Goal: Task Accomplishment & Management: Complete application form

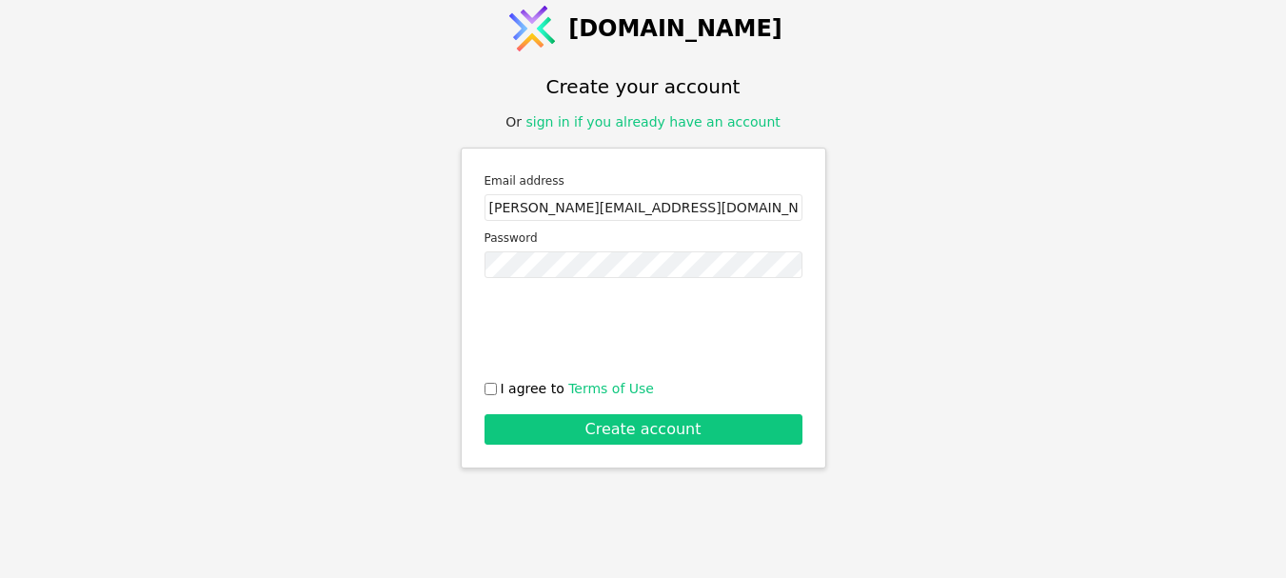
click at [660, 211] on input "[PERSON_NAME][EMAIL_ADDRESS][DOMAIN_NAME]" at bounding box center [643, 207] width 318 height 27
type input "[EMAIL_ADDRESS][DOMAIN_NAME]"
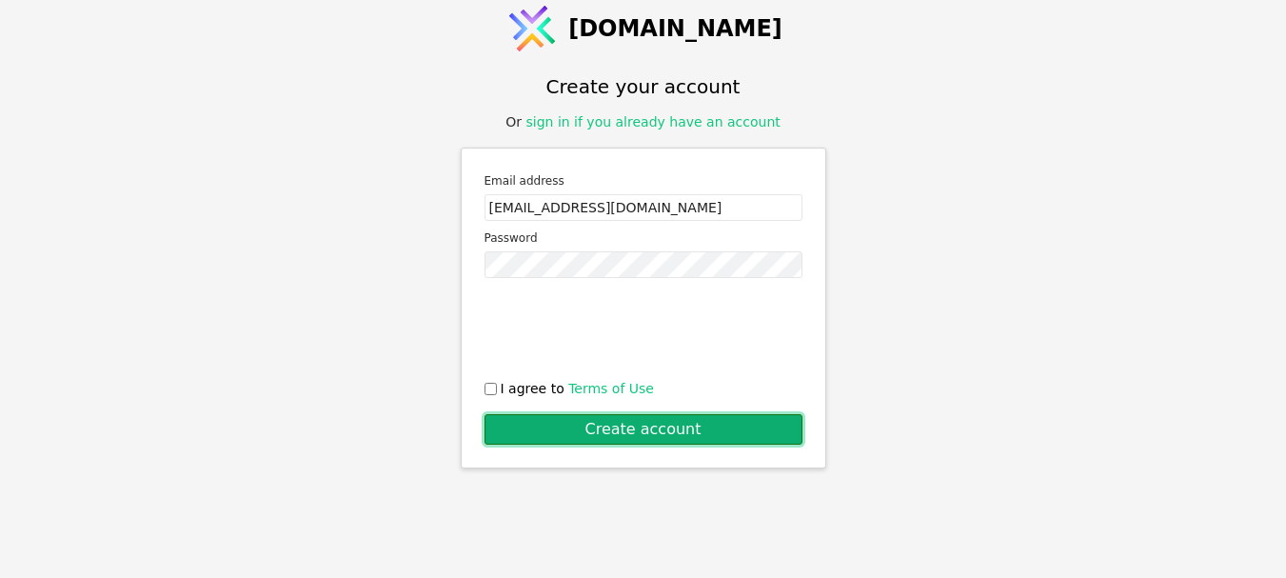
click at [603, 431] on button "Create account" at bounding box center [643, 429] width 318 height 30
click at [620, 416] on button "Create account" at bounding box center [643, 429] width 318 height 30
click at [693, 423] on button "Create account" at bounding box center [643, 429] width 318 height 30
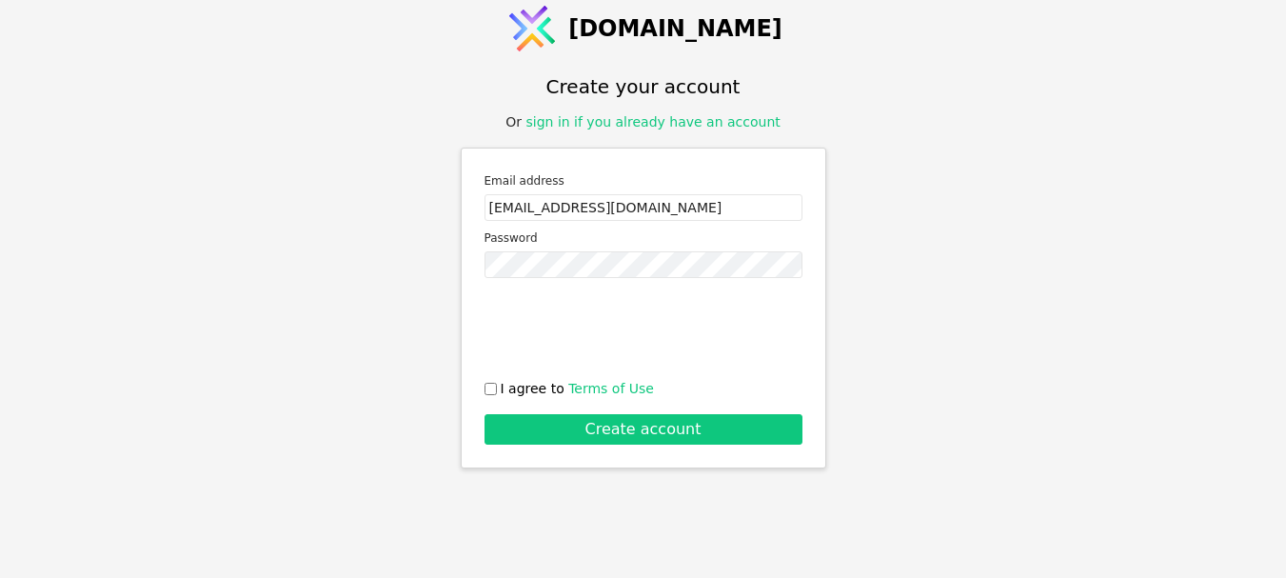
click at [494, 389] on input "I agree to Terms of Use" at bounding box center [490, 389] width 12 height 12
checkbox input "true"
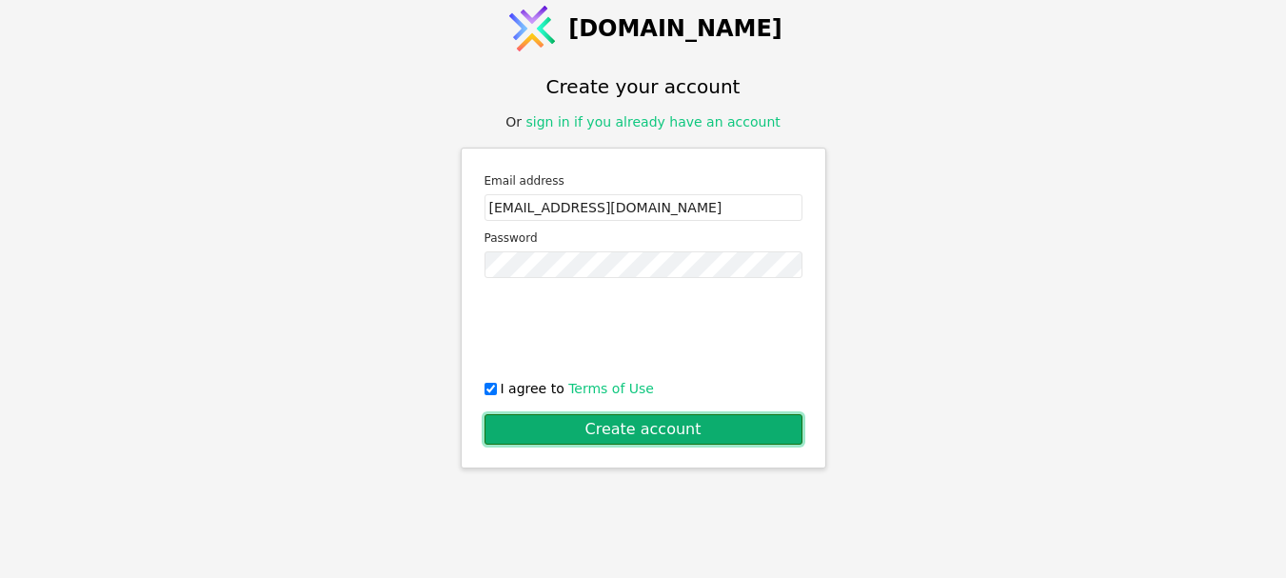
click at [588, 440] on button "Create account" at bounding box center [643, 429] width 318 height 30
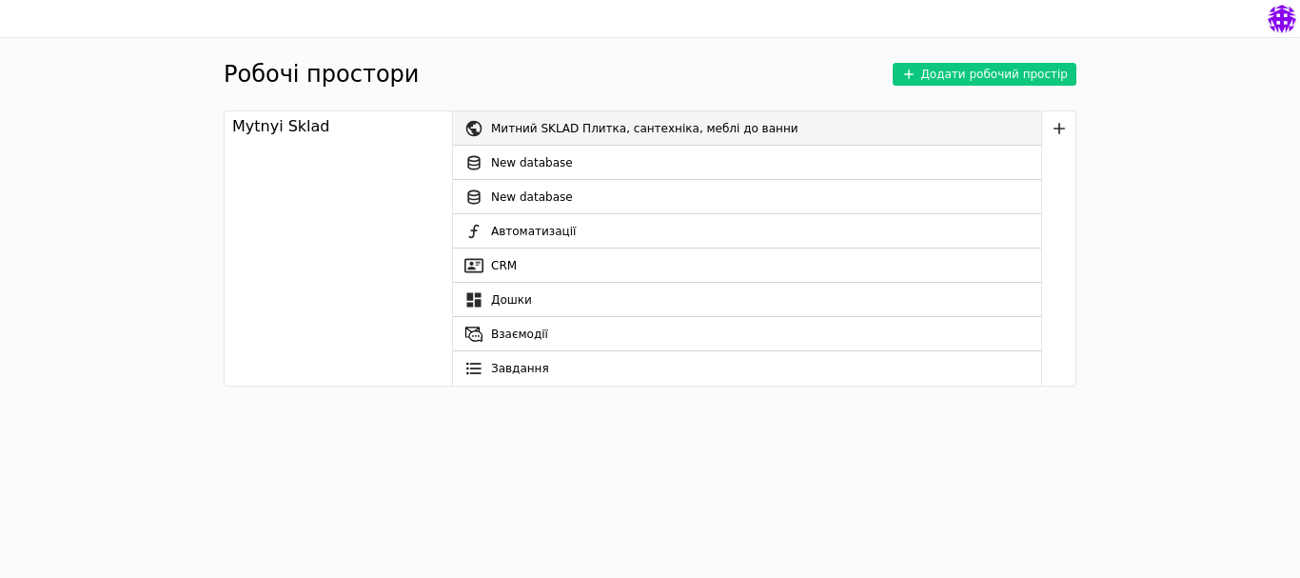
click at [553, 136] on div "Митний SKLAD Плитка, сантехніка, меблі до ванни" at bounding box center [766, 128] width 550 height 34
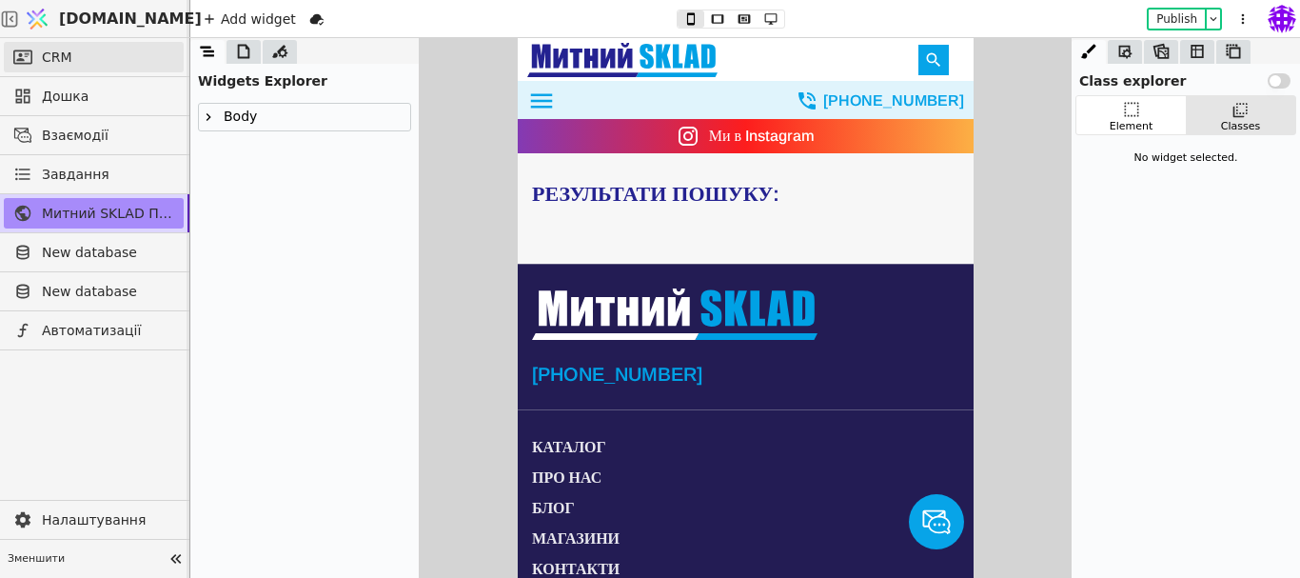
click at [69, 58] on span "CRM" at bounding box center [57, 58] width 30 height 20
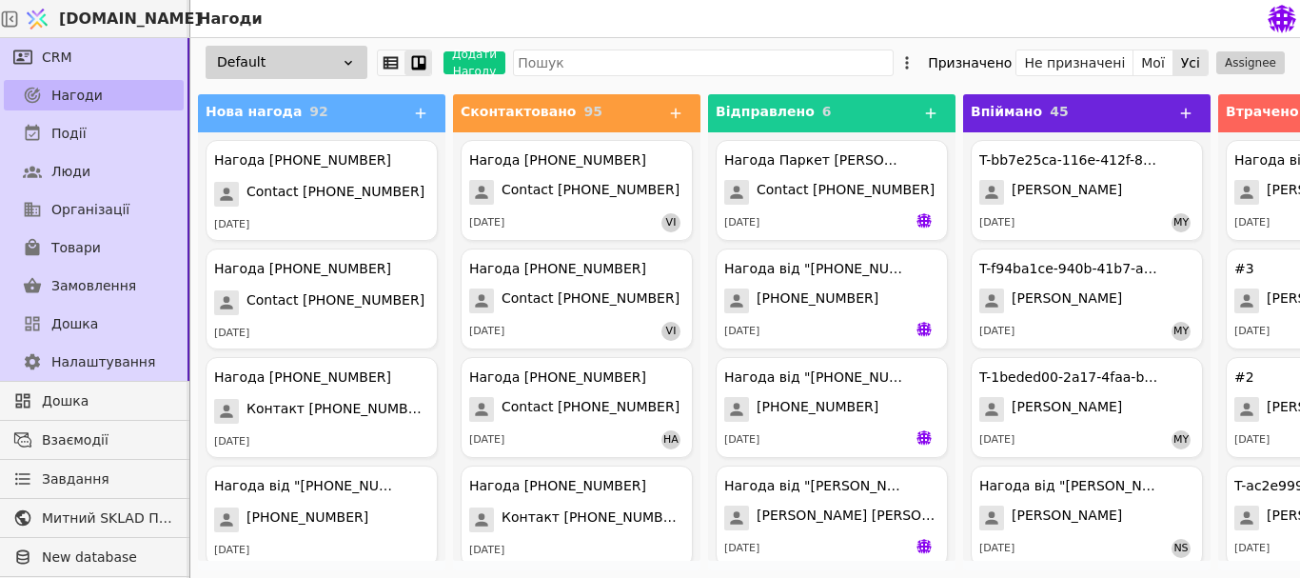
click at [82, 100] on span "Нагоди" at bounding box center [76, 96] width 51 height 20
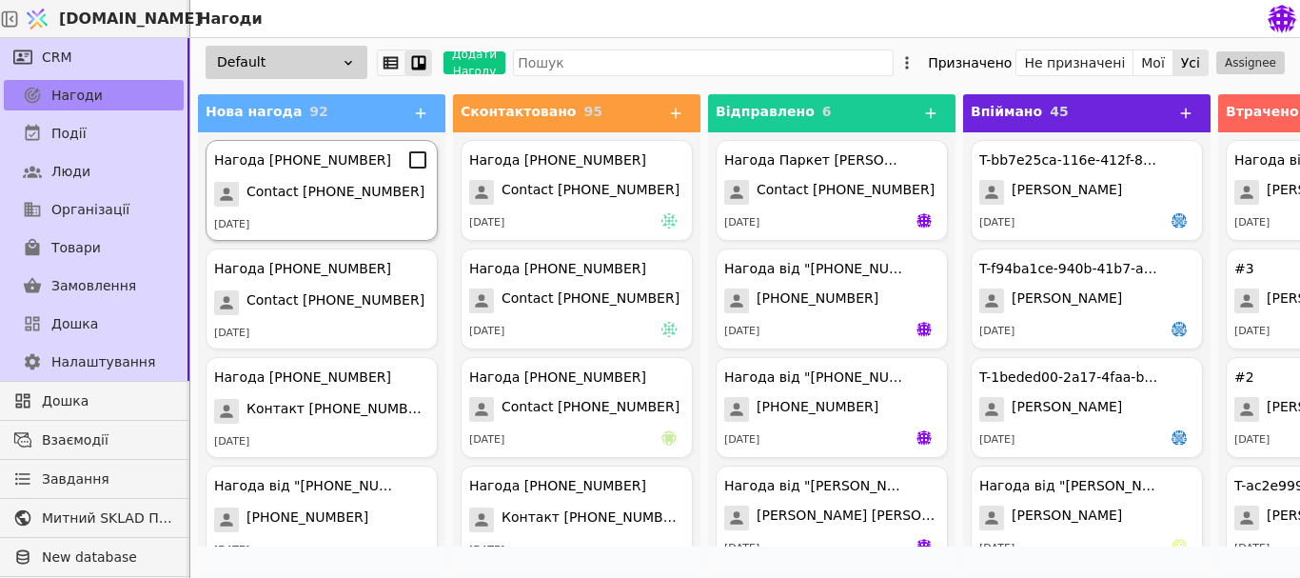
click at [278, 228] on div "[DATE]" at bounding box center [321, 225] width 215 height 16
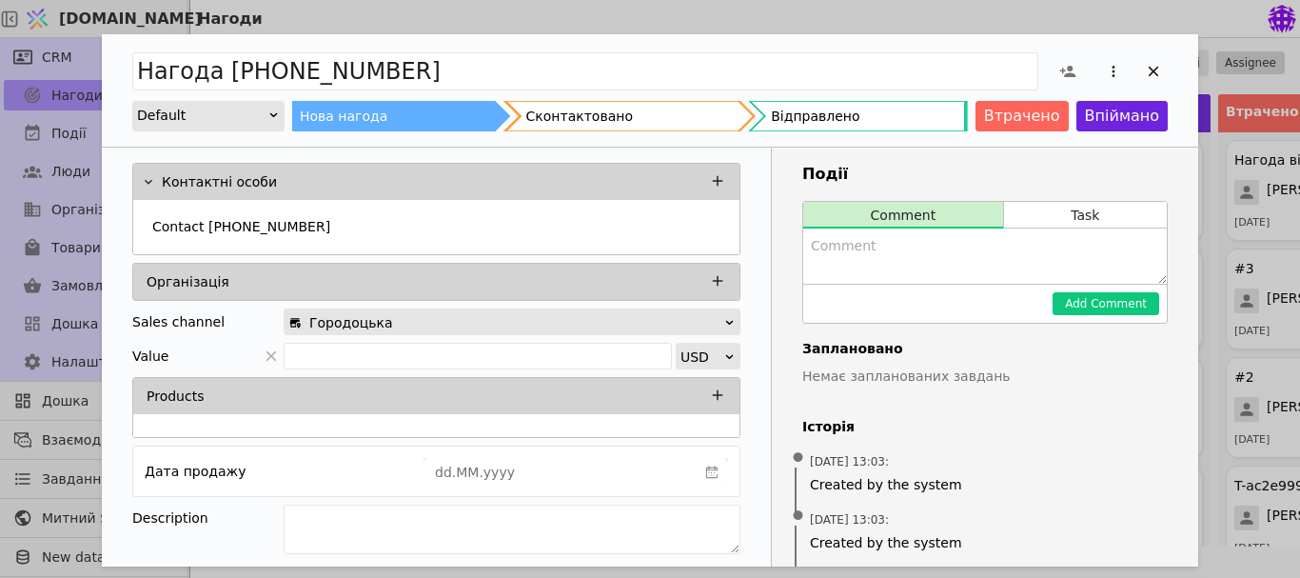
click at [533, 33] on div "Нагода [PHONE_NUMBER] Default Нова нагода Сконтактовано Відправлено Втрачено Вп…" at bounding box center [650, 289] width 1300 height 578
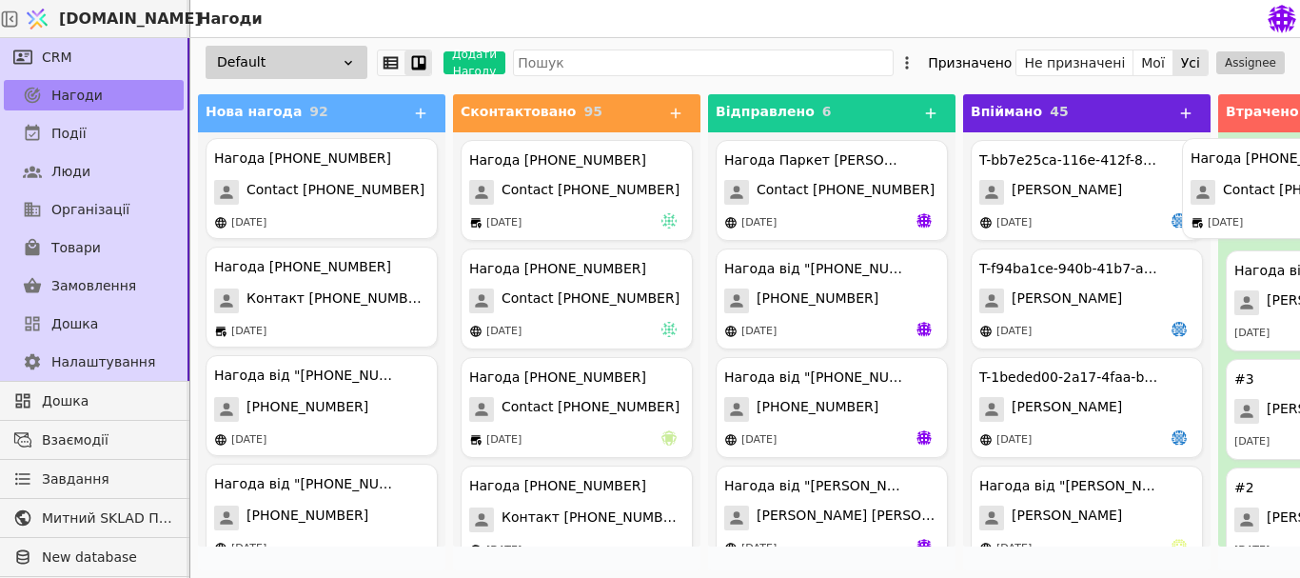
drag, startPoint x: 312, startPoint y: 199, endPoint x: 1299, endPoint y: 199, distance: 986.9
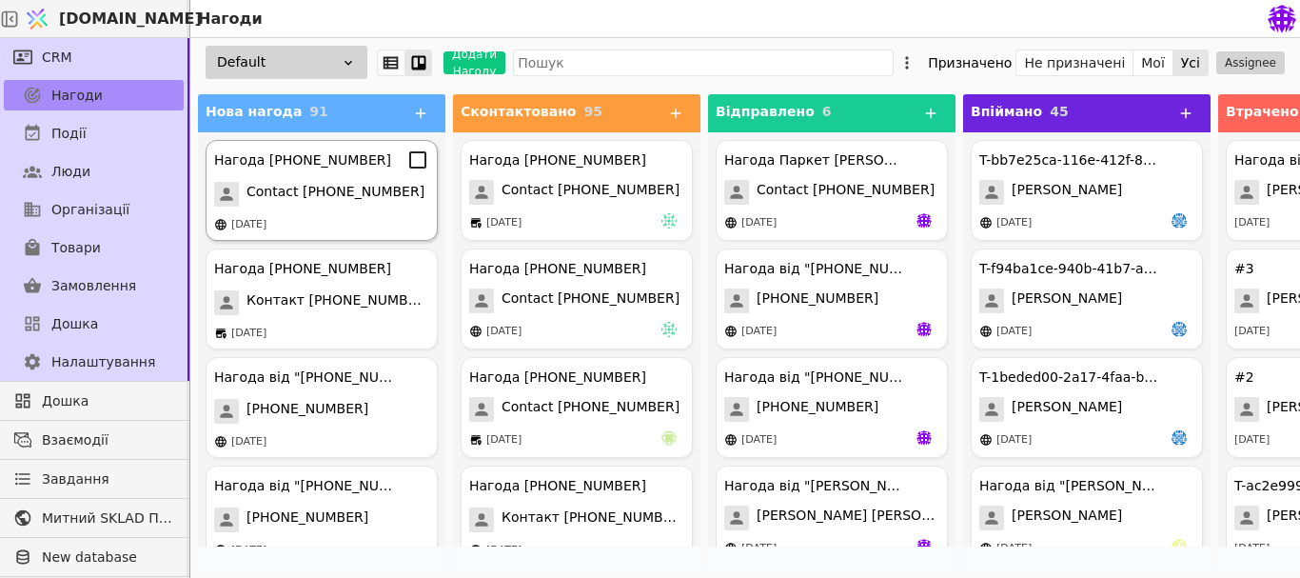
click at [256, 223] on div "[DATE]" at bounding box center [248, 225] width 35 height 16
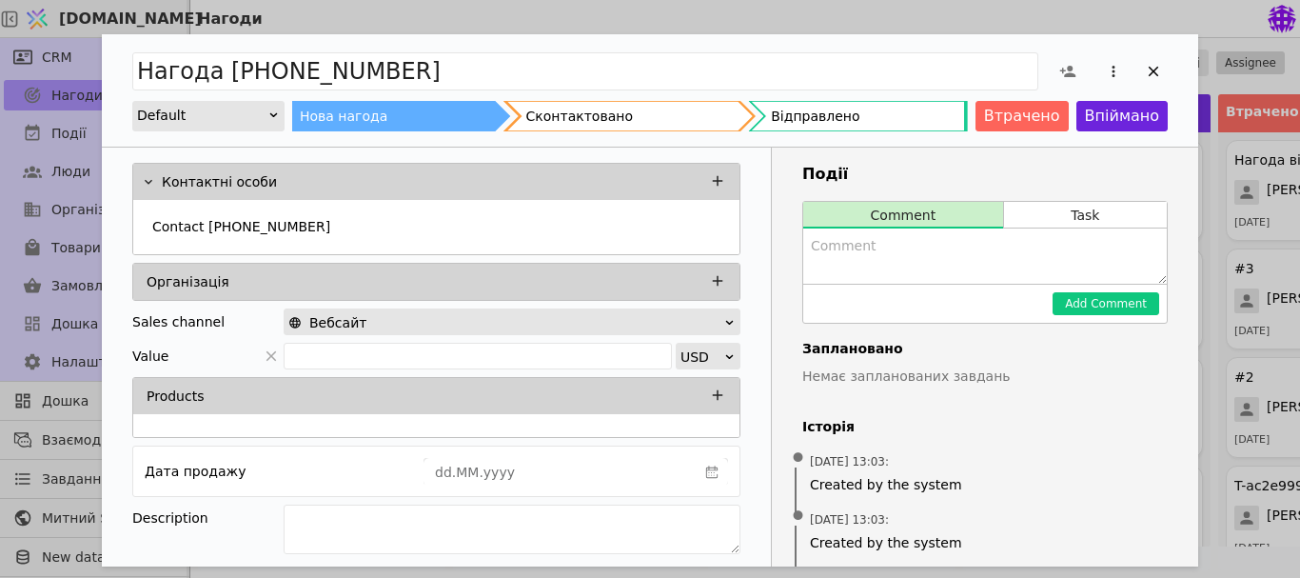
click at [631, 22] on div "Нагода [PHONE_NUMBER] Default Нова нагода Сконтактовано Відправлено Втрачено Вп…" at bounding box center [650, 289] width 1300 height 578
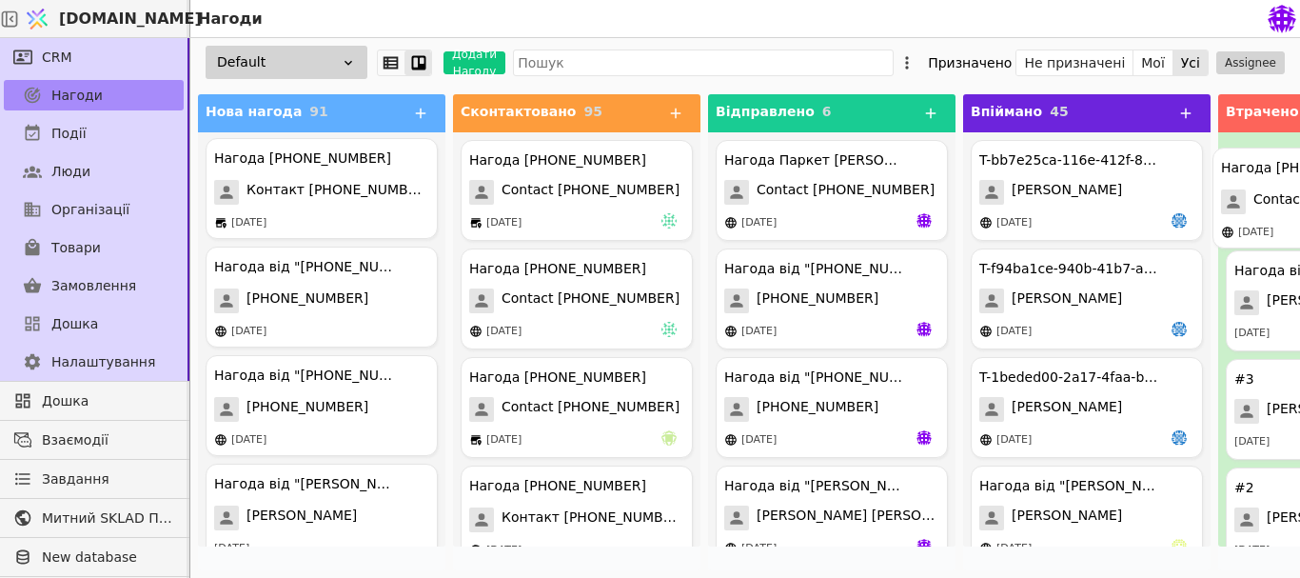
drag, startPoint x: 269, startPoint y: 196, endPoint x: 1299, endPoint y: 204, distance: 1029.8
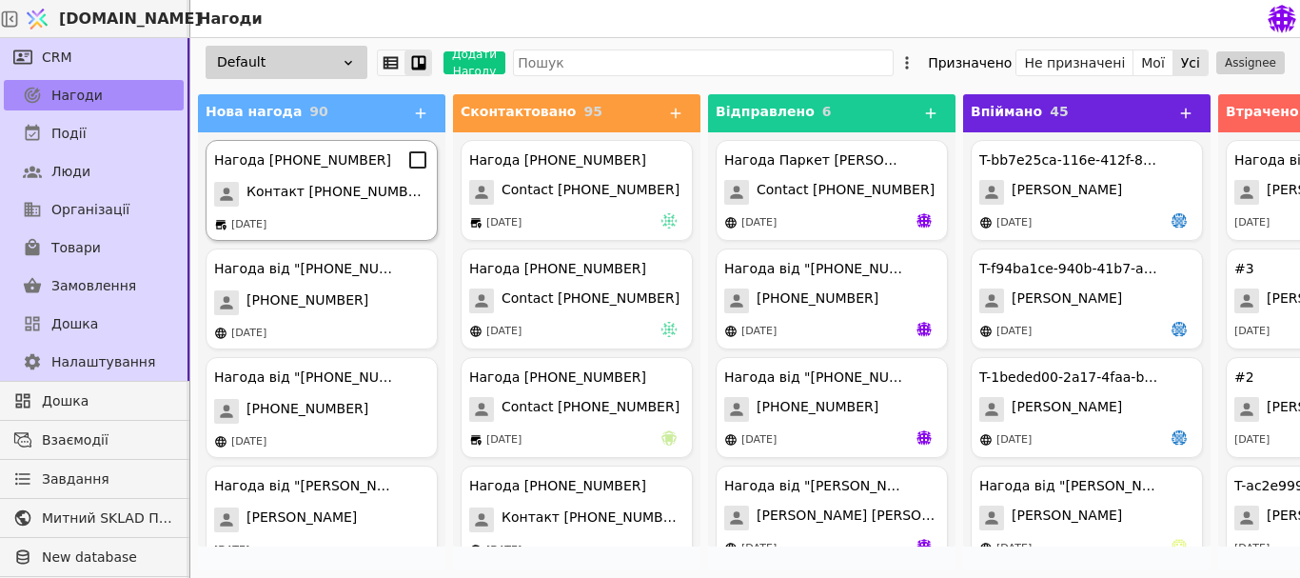
click at [320, 196] on span "Контакт [PHONE_NUMBER]" at bounding box center [337, 194] width 183 height 25
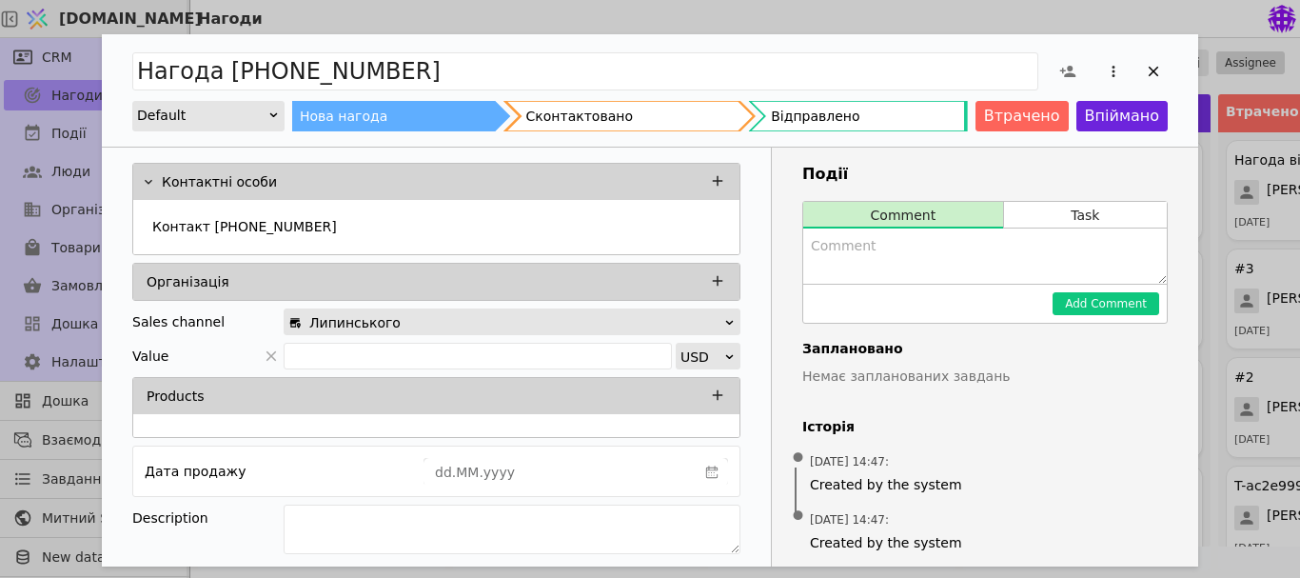
click at [448, 18] on div "Нагода [PHONE_NUMBER] Default Нова нагода Сконтактовано Відправлено Втрачено Вп…" at bounding box center [650, 289] width 1300 height 578
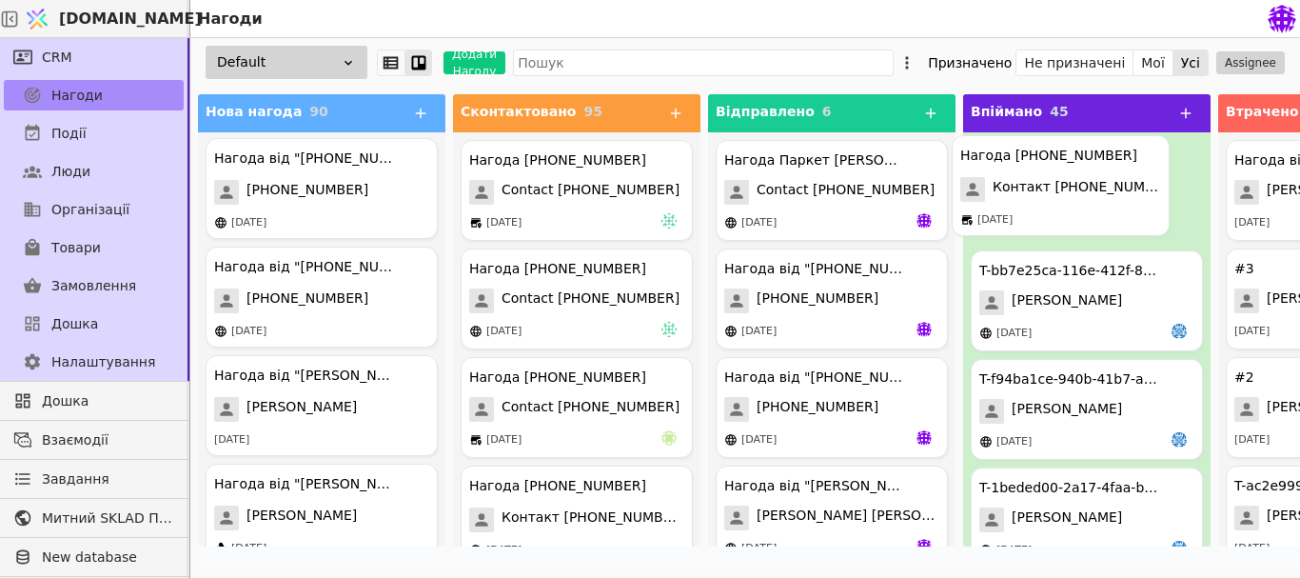
drag, startPoint x: 286, startPoint y: 217, endPoint x: 1040, endPoint y: 213, distance: 754.7
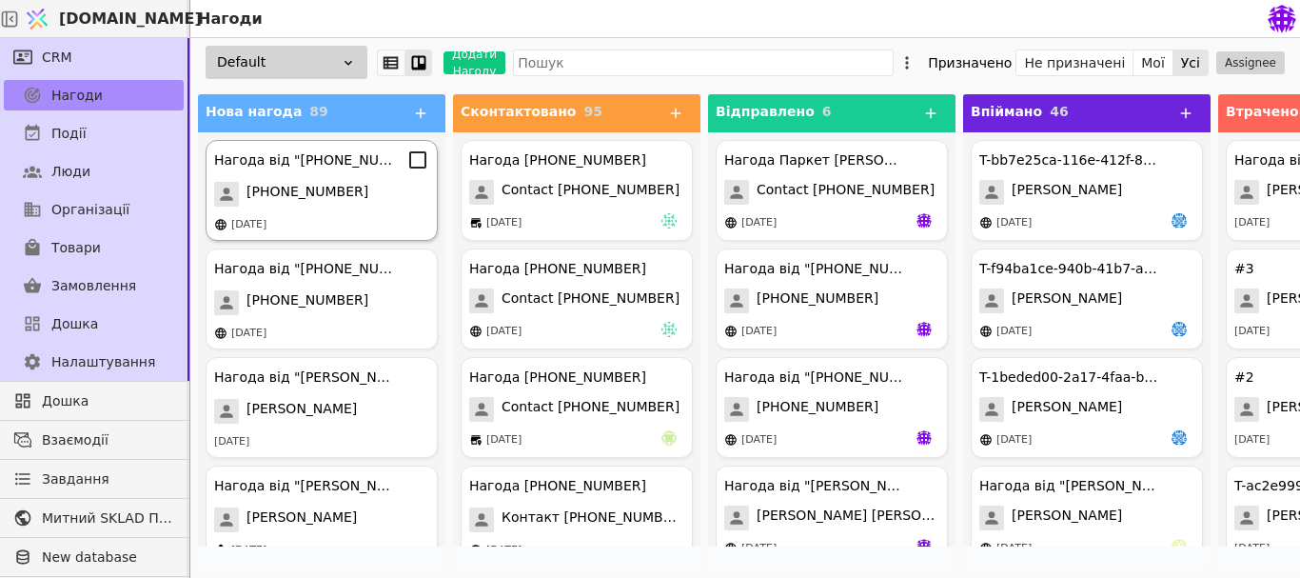
click at [323, 207] on div "Нагода від "[PHONE_NUMBER]" [PHONE_NUMBER] [DATE]" at bounding box center [322, 190] width 232 height 101
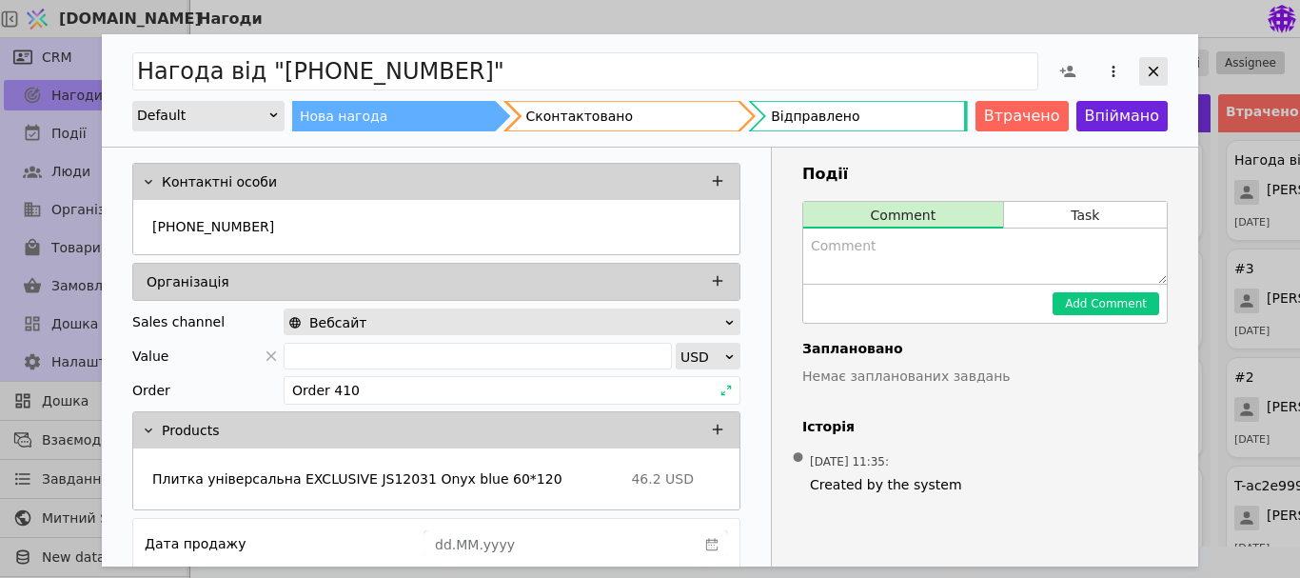
click at [1158, 59] on div "Add Opportunity" at bounding box center [1153, 71] width 29 height 29
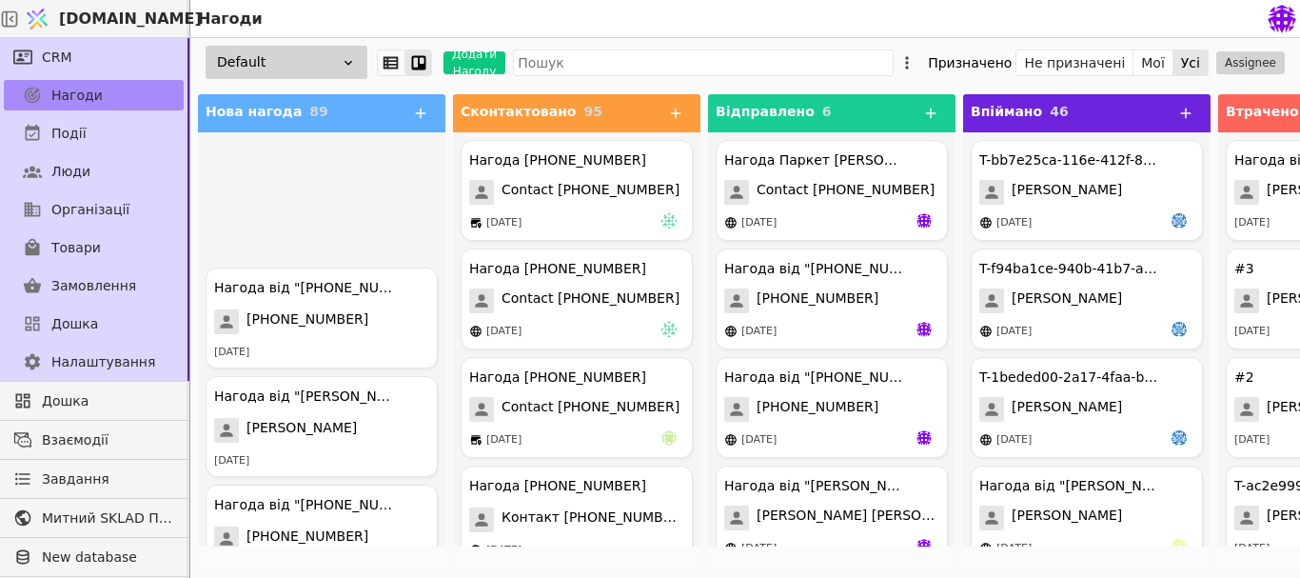
scroll to position [9250, 0]
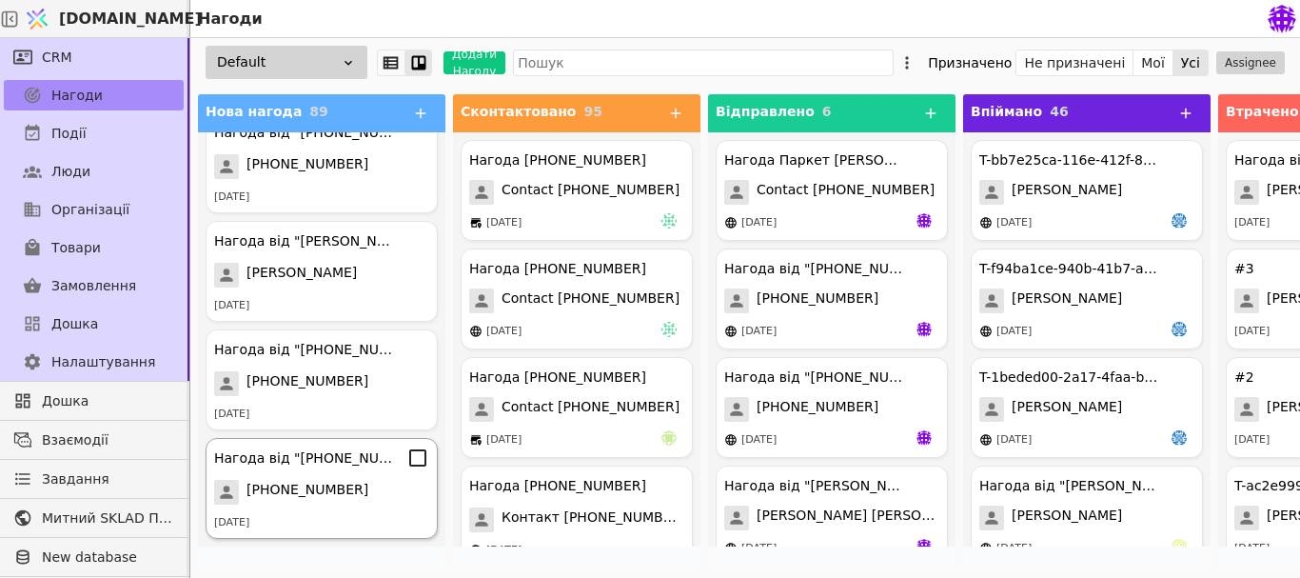
click at [326, 522] on div "[DATE]" at bounding box center [321, 523] width 215 height 16
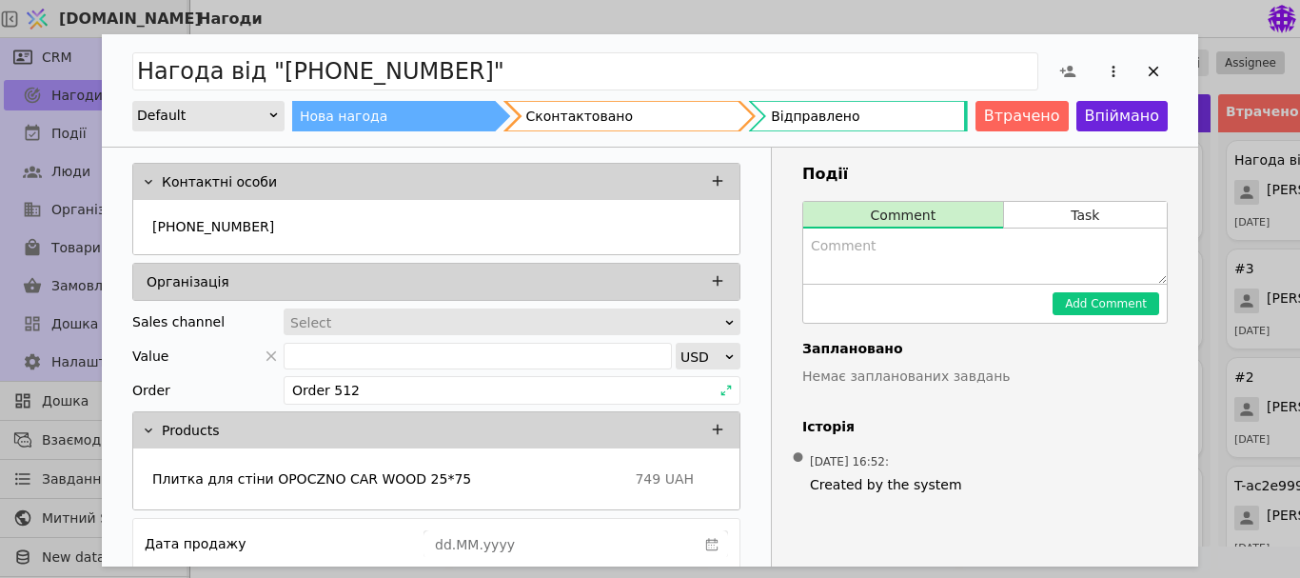
click at [641, 18] on div "Нагода від "[PHONE_NUMBER]" Default Нова нагода Сконтактовано Відправлено Втрач…" at bounding box center [650, 289] width 1300 height 578
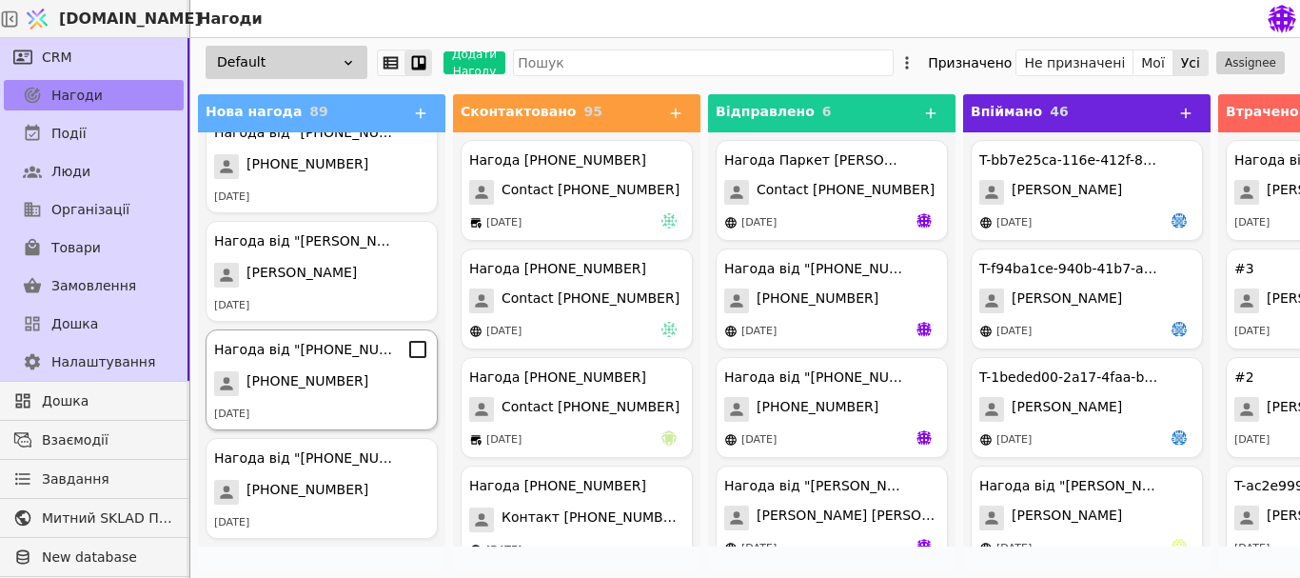
click at [292, 420] on div "[DATE]" at bounding box center [321, 414] width 215 height 16
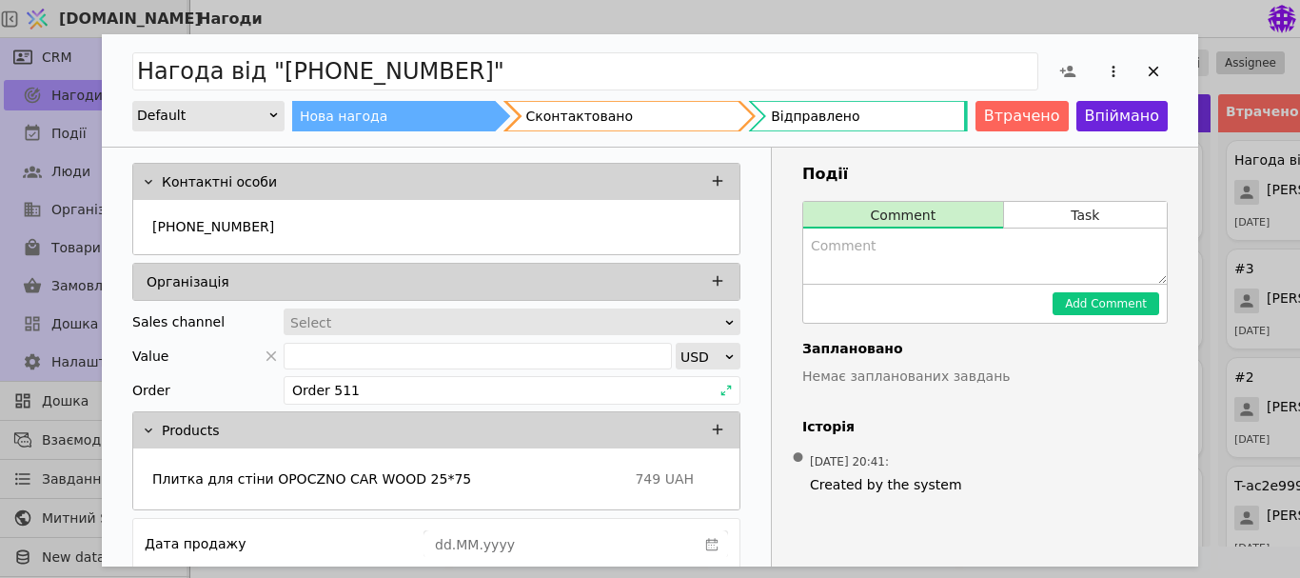
click at [459, 18] on div "Нагода від "[PHONE_NUMBER]" Default Нова нагода Сконтактовано Відправлено Втрач…" at bounding box center [650, 289] width 1300 height 578
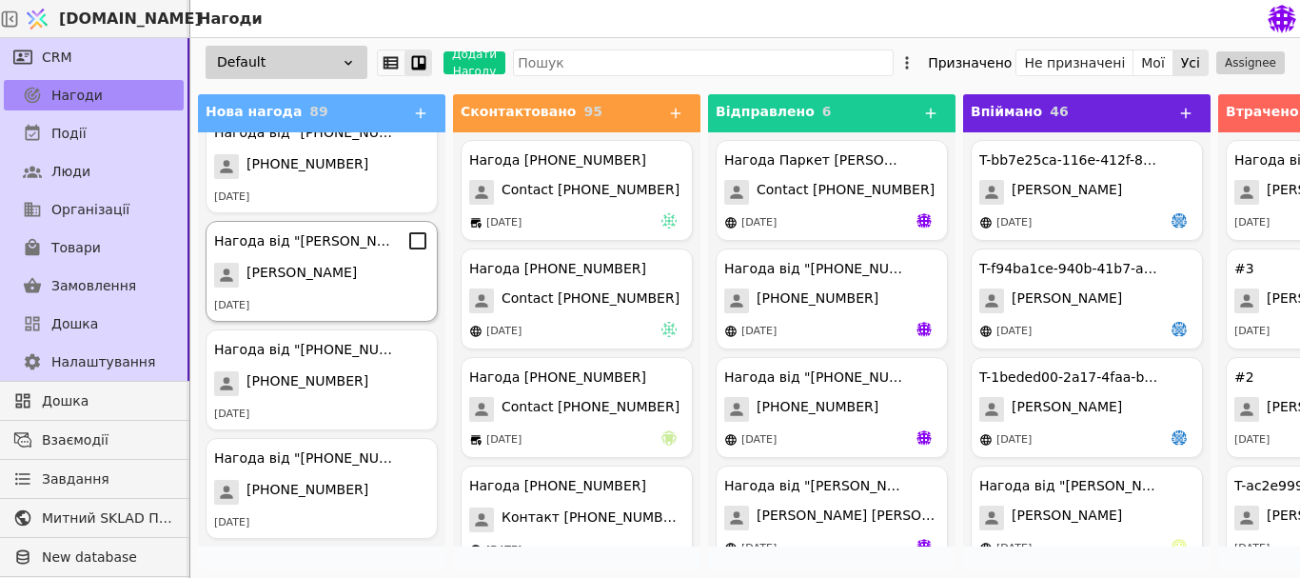
click at [317, 305] on div "[DATE]" at bounding box center [321, 306] width 215 height 16
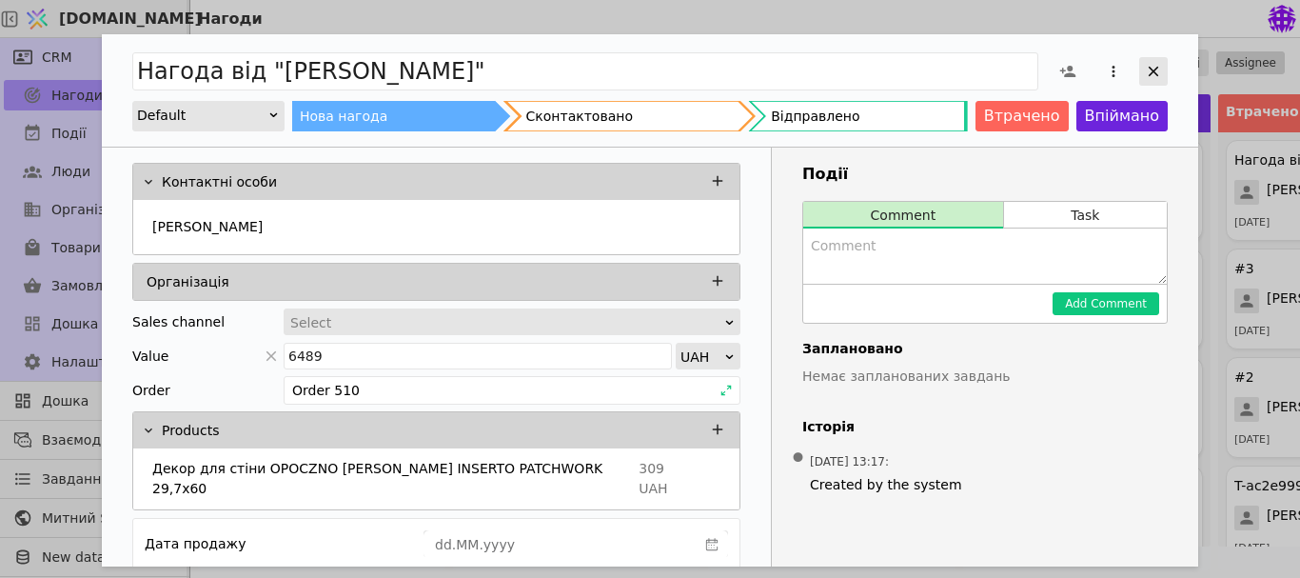
click at [1164, 69] on div "Add Opportunity" at bounding box center [1153, 71] width 29 height 29
